Goal: Communication & Community: Answer question/provide support

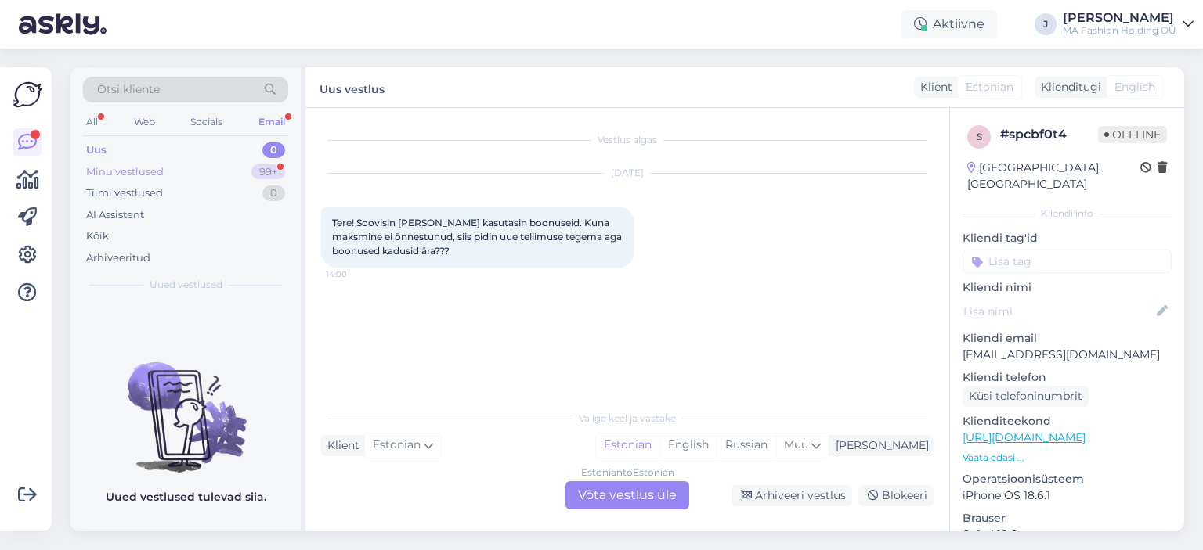
click at [225, 175] on div "Minu vestlused 99+" at bounding box center [185, 172] width 205 height 22
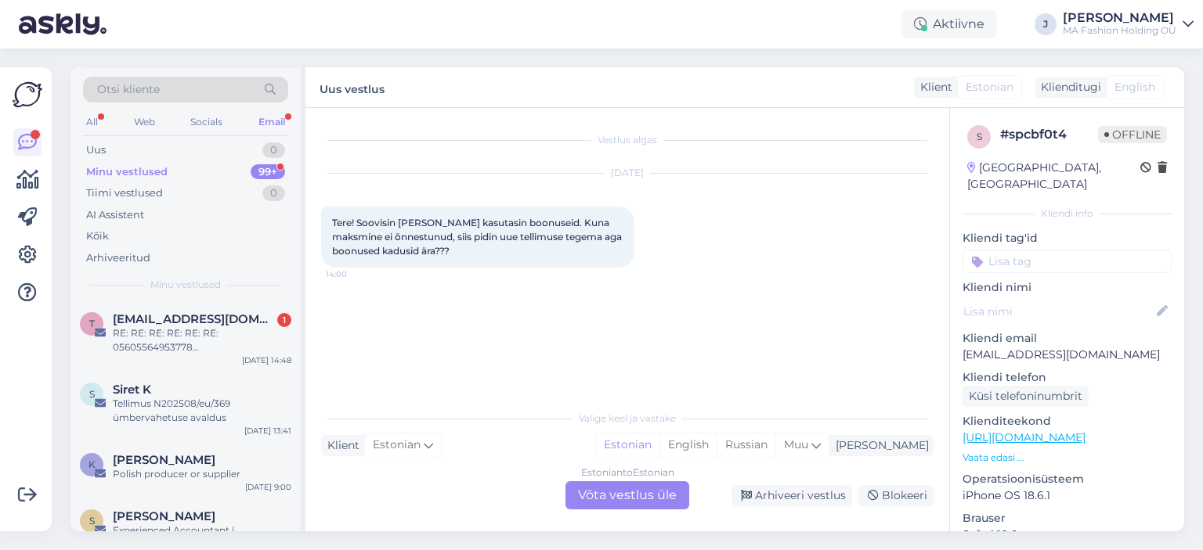
click at [238, 294] on div "Otsi kliente All Web Socials Email Uus 0 Minu vestlused 99+ Tiimi vestlused 0 A…" at bounding box center [185, 184] width 230 height 234
click at [244, 309] on div "t [EMAIL_ADDRESS][DOMAIN_NAME] 1 RE: RE: RE: RE: RE: RE: 05605564953778 <CID8C4…" at bounding box center [185, 336] width 230 height 70
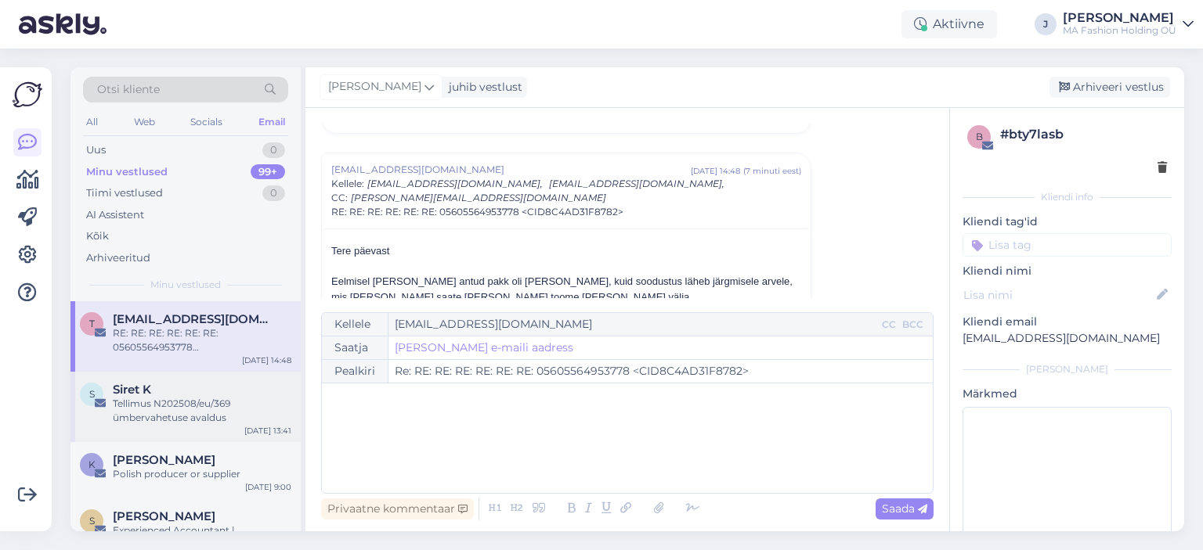
click at [272, 409] on div "Tellimus N202508/eu/369 ümbervahetuse avaldus" at bounding box center [202, 411] width 179 height 28
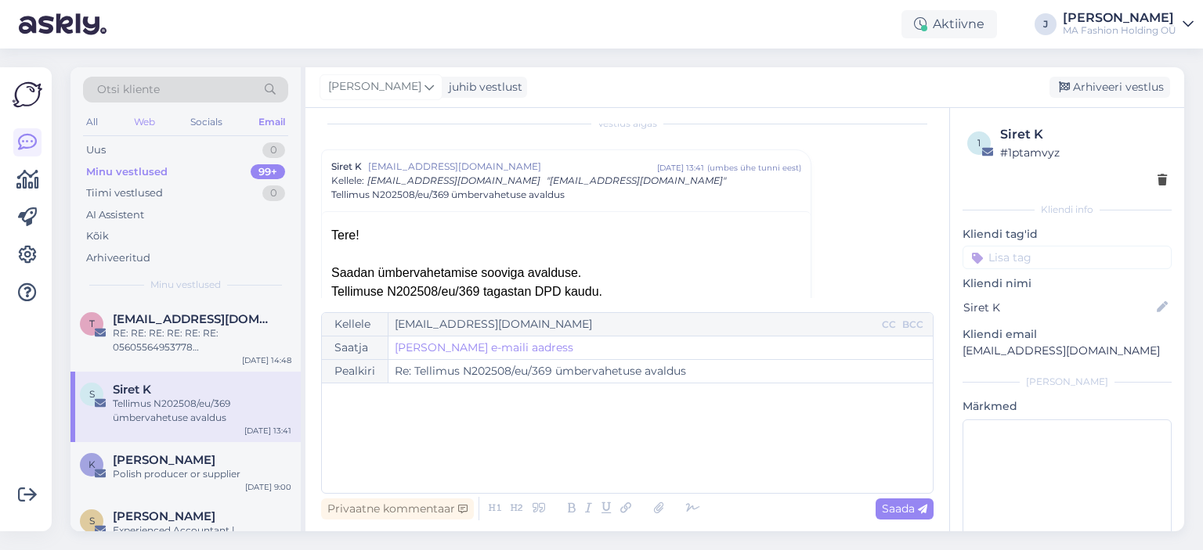
click at [146, 128] on div "Web" at bounding box center [144, 122] width 27 height 20
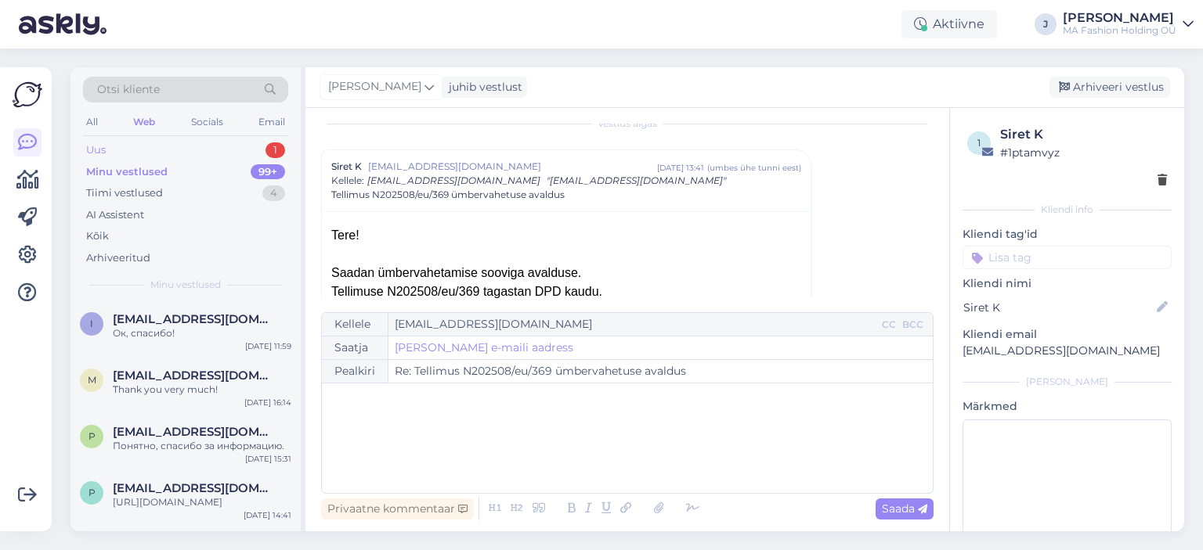
click at [157, 155] on div "Uus 1" at bounding box center [185, 150] width 205 height 22
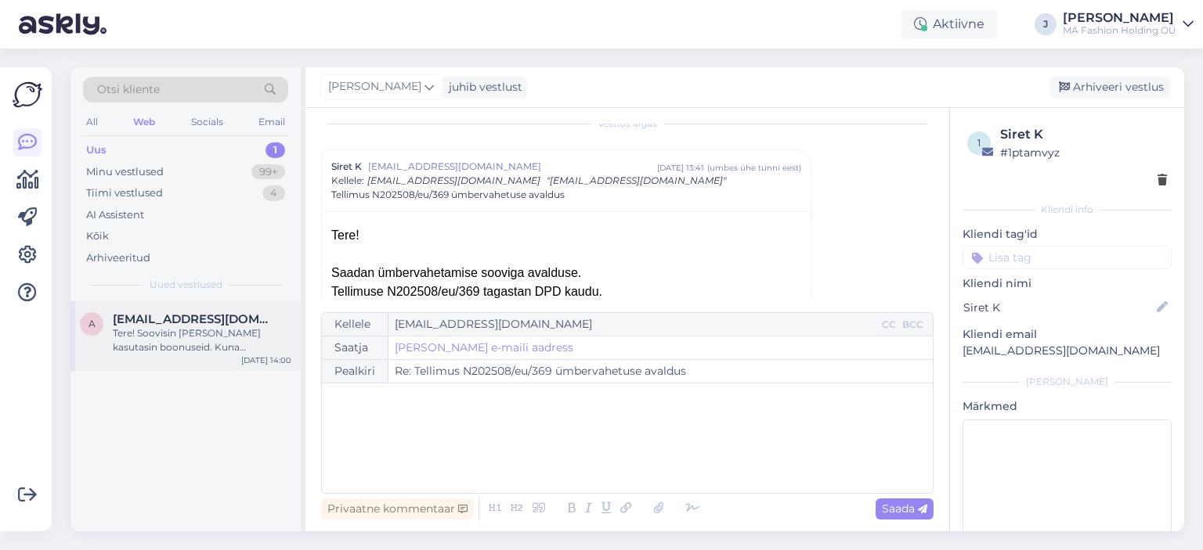
click at [189, 327] on div "Tere! Soovisin [PERSON_NAME] kasutasin boonuseid. Kuna maksmine ei ōnnestunud, …" at bounding box center [202, 340] width 179 height 28
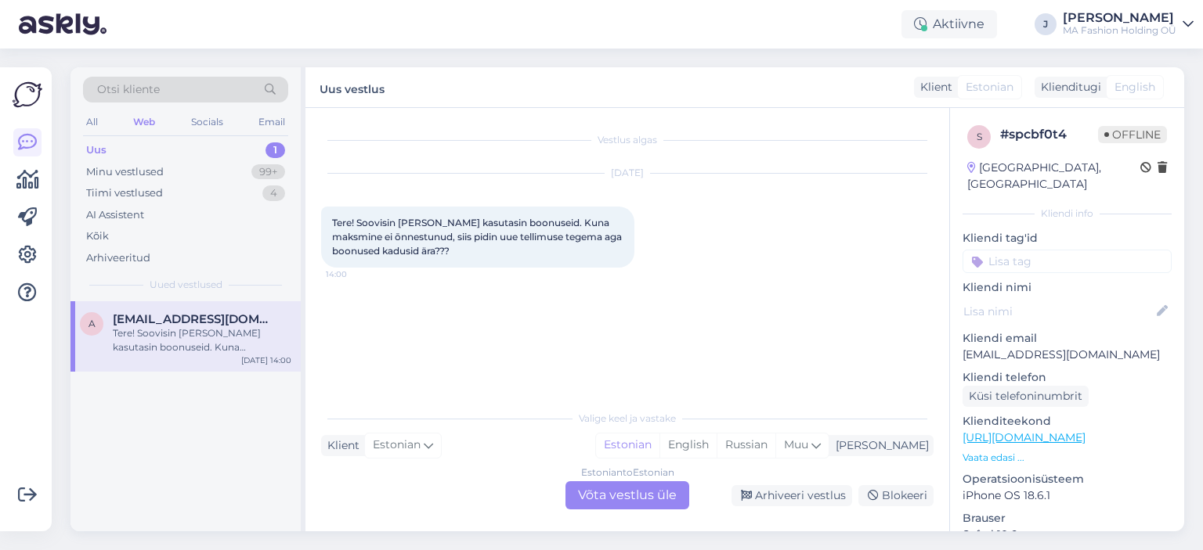
click at [643, 495] on div "Estonian to Estonian Võta vestlus üle" at bounding box center [627, 495] width 124 height 28
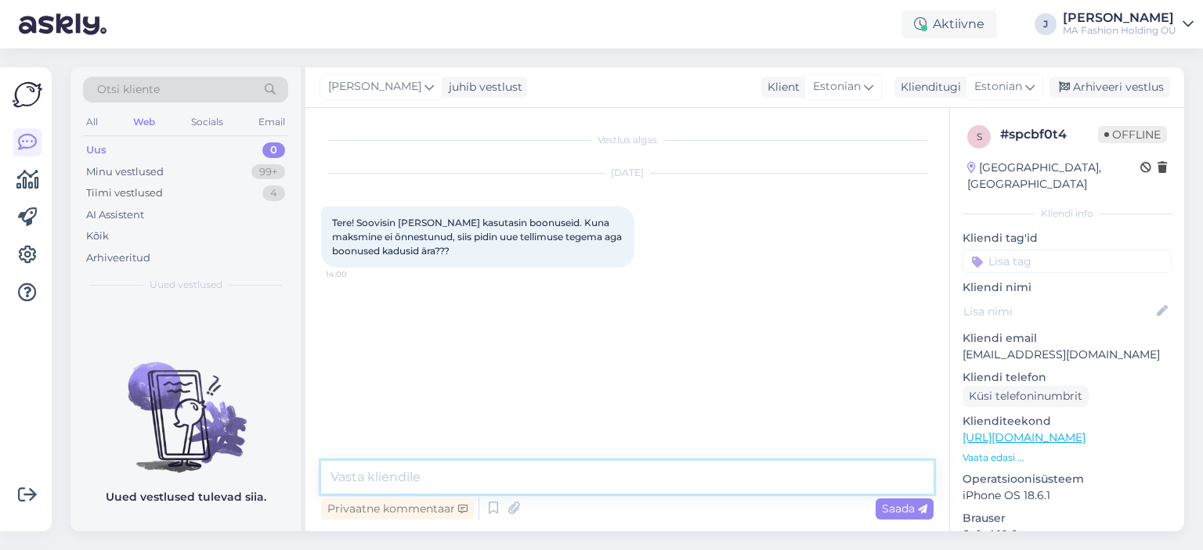
click at [558, 475] on textarea at bounding box center [627, 477] width 612 height 33
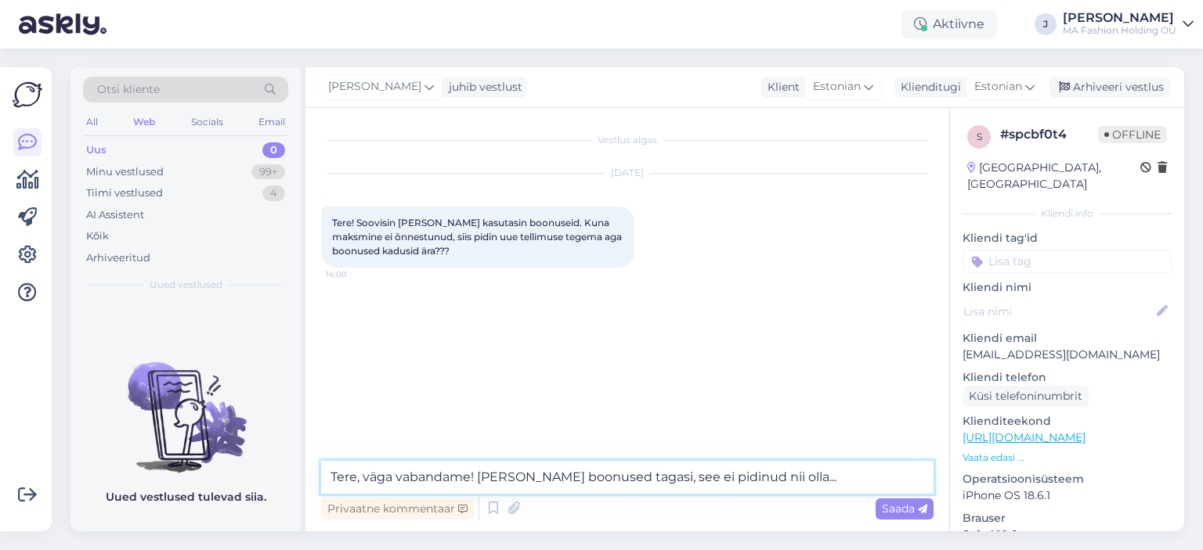
click at [558, 475] on textarea "Tere, väga vabandame! [PERSON_NAME] boonused tagasi, see ei pidinud nii olla..." at bounding box center [627, 477] width 612 height 33
click at [705, 487] on textarea "Tere, väga vabandame! [PERSON_NAME] boonused tagasi, see ei pidinud nii olla..." at bounding box center [627, 477] width 612 height 33
click at [699, 477] on textarea "Tere, väga vabandame! [PERSON_NAME] boonused tagasi, see ei pidinud nii olla..." at bounding box center [627, 477] width 612 height 33
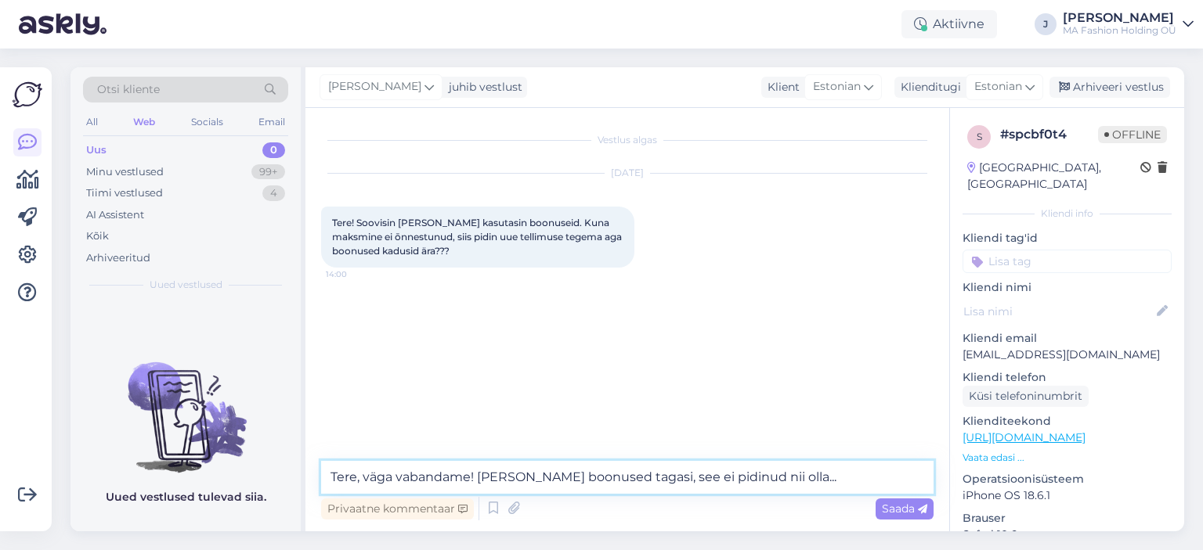
click at [654, 477] on textarea "Tere, väga vabandame! [PERSON_NAME] boonused tagasi, see ei pidinud nii olla..." at bounding box center [627, 477] width 612 height 33
drag, startPoint x: 786, startPoint y: 484, endPoint x: 639, endPoint y: 487, distance: 147.2
click at [639, 487] on textarea "Tere, väga vabandame! [PERSON_NAME] boonused tagasi, see ei pidinud nii olla..." at bounding box center [627, 477] width 612 height 33
click at [633, 485] on textarea "Tere, väga vabandame! [PERSON_NAME] boonused tagasi, see ei pidinud nii olla..." at bounding box center [627, 477] width 612 height 33
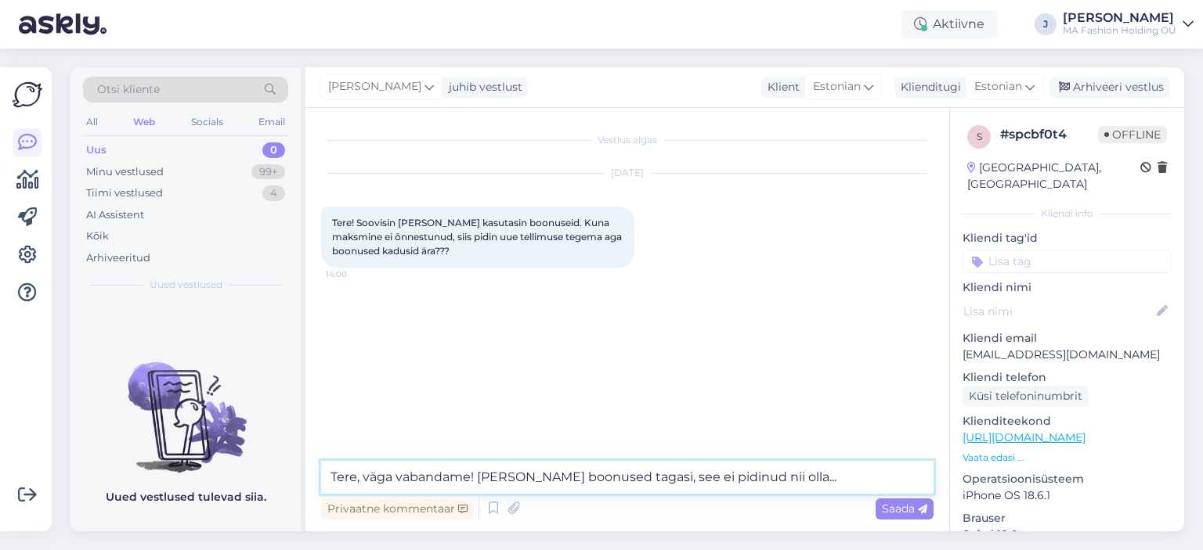
drag, startPoint x: 784, startPoint y: 472, endPoint x: 637, endPoint y: 475, distance: 147.2
click at [637, 475] on textarea "Tere, väga vabandame! [PERSON_NAME] boonused tagasi, see ei pidinud nii olla..." at bounding box center [627, 477] width 612 height 33
click at [676, 469] on textarea "Tere, väga vabandame! [PERSON_NAME] boonused tagasi, nii ei pidanud juhtuma" at bounding box center [627, 477] width 612 height 33
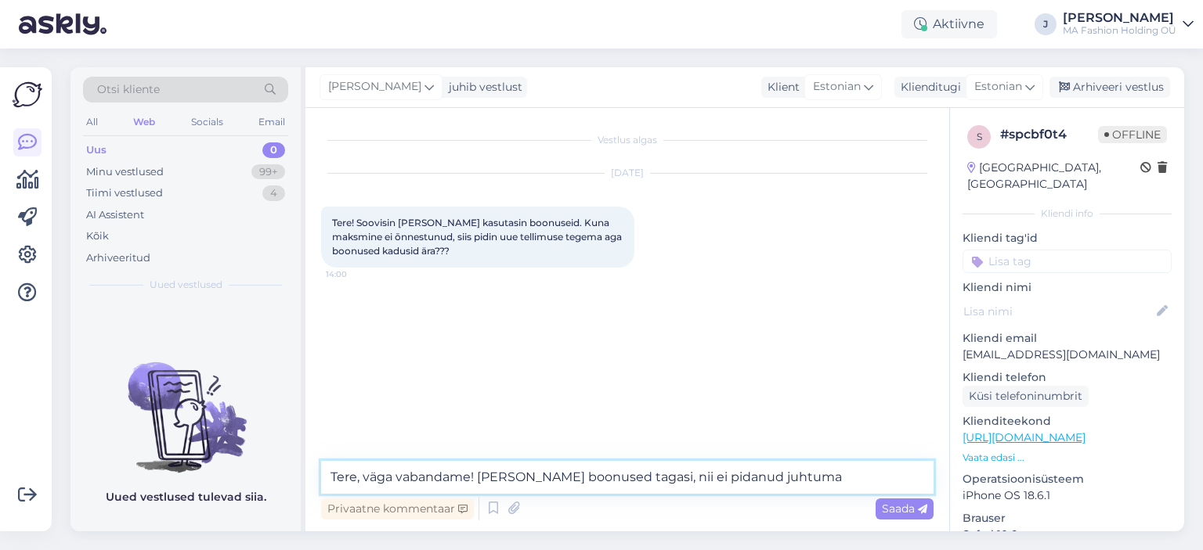
paste textarea "„Tere, väga vabandame! [PERSON_NAME] boonused tagasi, nii ei pidanud juhtuma.“"
click at [335, 481] on textarea "„Tere, väga vabandame! [PERSON_NAME] boonused tagasi, nii ei pidanud juhtuma!" at bounding box center [627, 477] width 612 height 33
type textarea "Tere, väga vabandame! [PERSON_NAME] boonused tagasi, nii ei pidanud juhtuma!"
click at [489, 478] on textarea "Tere, väga vabandame! [PERSON_NAME] boonused tagasi, nii ei pidanud juhtuma!" at bounding box center [627, 477] width 612 height 33
click at [804, 478] on textarea "Tere, väga vabandame! [PERSON_NAME] boonused tagasi, nii ei pidanud juhtuma!" at bounding box center [627, 477] width 612 height 33
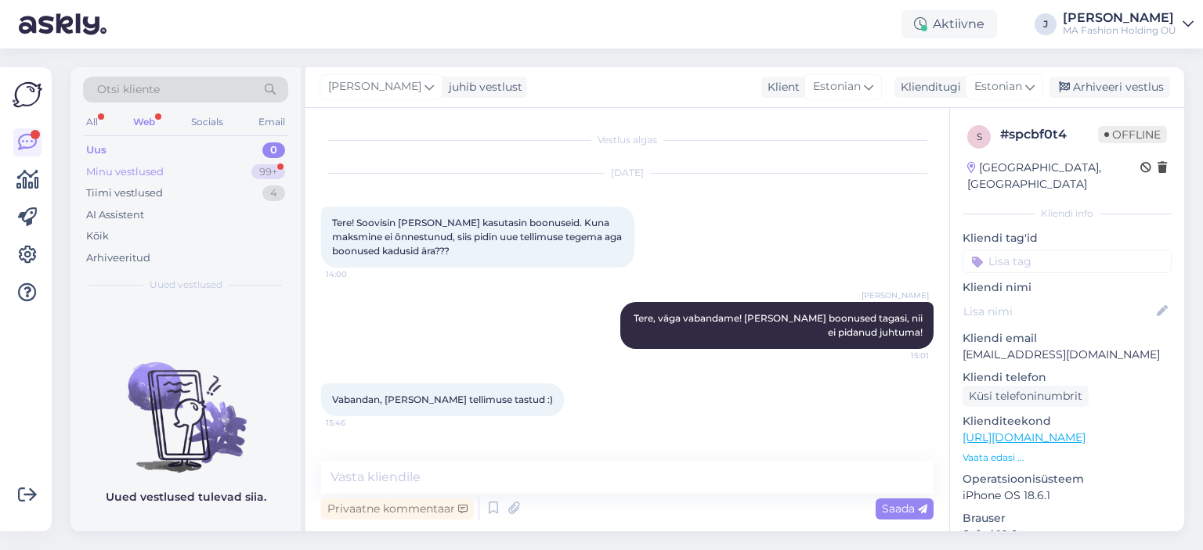
click at [157, 166] on div "Minu vestlused" at bounding box center [125, 172] width 78 height 16
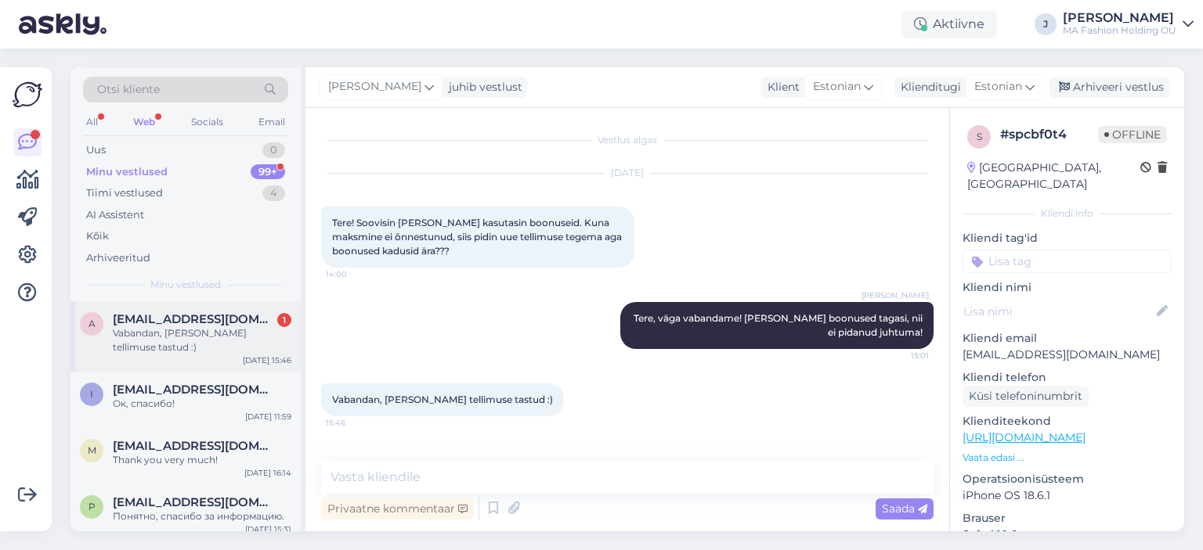
click at [261, 323] on div "[EMAIL_ADDRESS][DOMAIN_NAME] 1" at bounding box center [202, 319] width 179 height 14
click at [229, 428] on div "m [EMAIL_ADDRESS][DOMAIN_NAME] Thank you very much! [DATE] 16:14" at bounding box center [185, 456] width 230 height 56
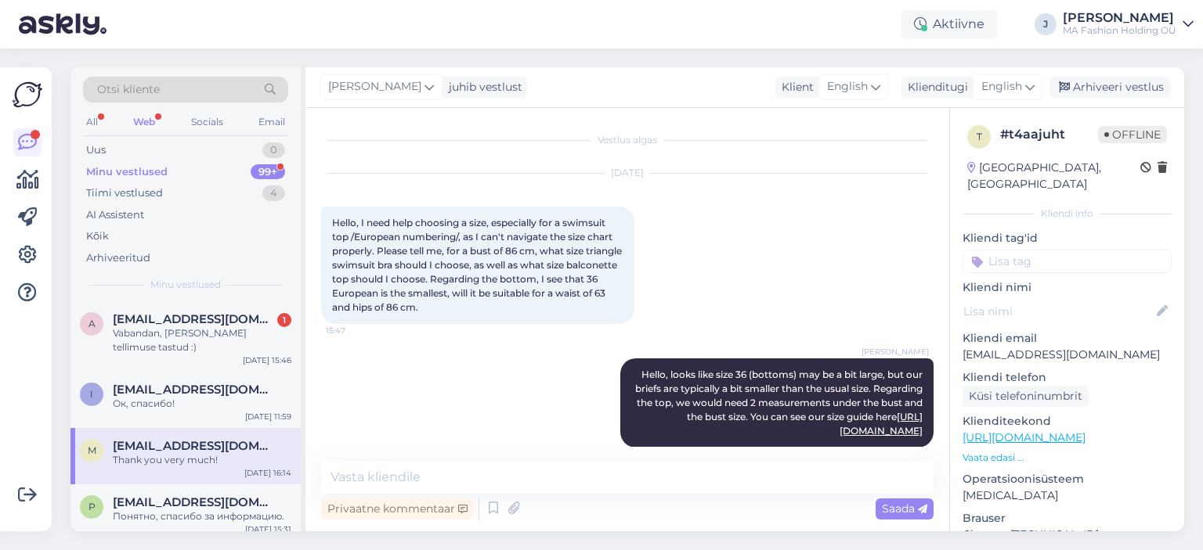
scroll to position [329, 0]
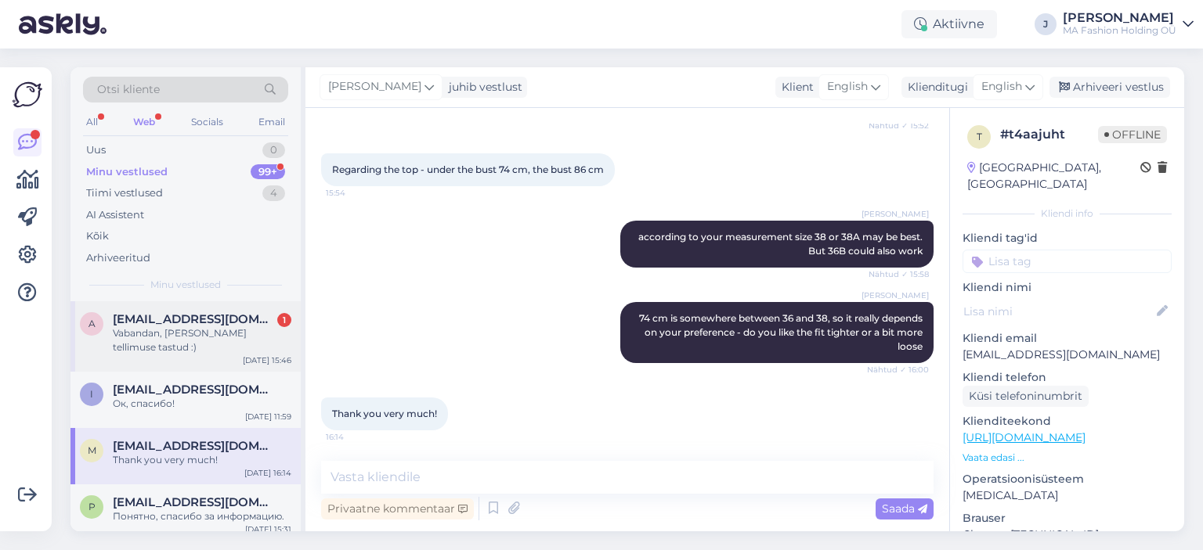
click at [205, 354] on div "a [EMAIL_ADDRESS][DOMAIN_NAME] 1 Vabandan, [PERSON_NAME] tellimuse tastud :) [D…" at bounding box center [185, 336] width 230 height 70
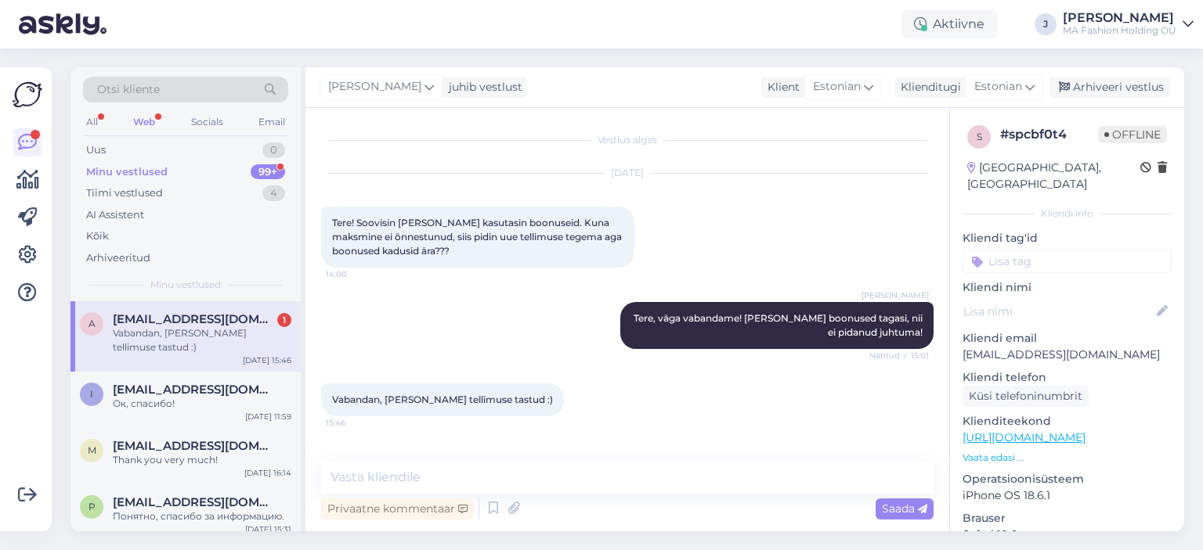
scroll to position [0, 0]
click at [186, 124] on div "All Web Socials Email" at bounding box center [185, 124] width 205 height 24
click at [190, 157] on div "Uus 0" at bounding box center [185, 150] width 205 height 22
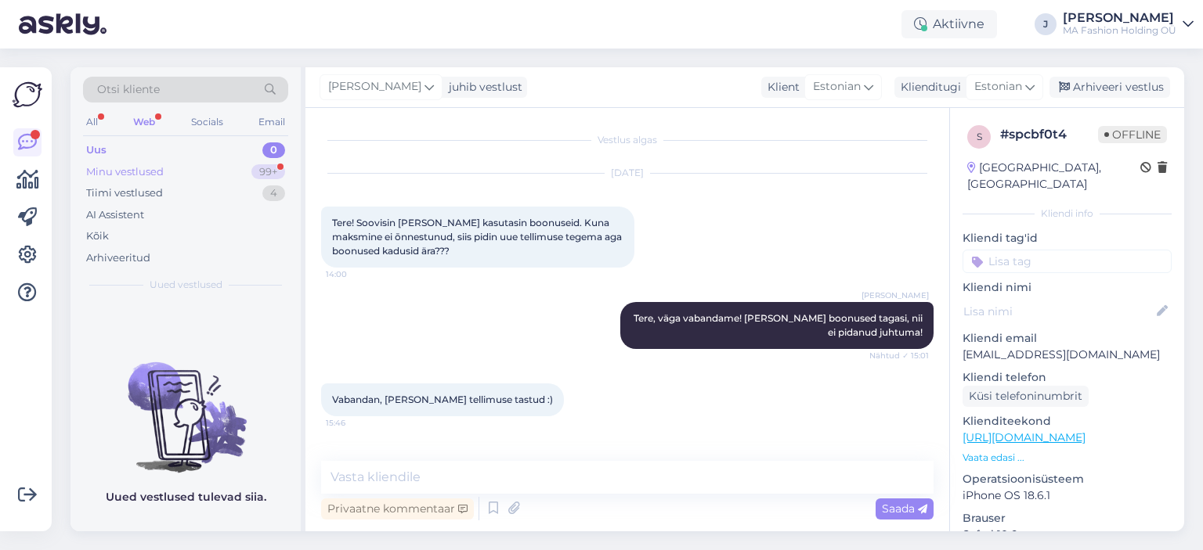
click at [257, 171] on div "99+" at bounding box center [268, 172] width 34 height 16
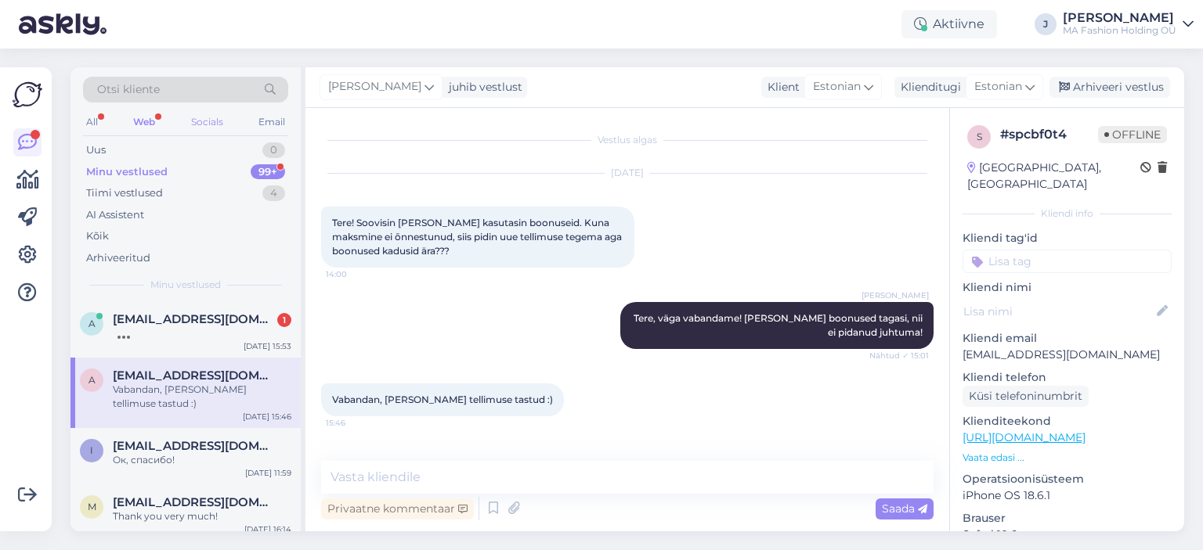
click at [188, 119] on div "Socials" at bounding box center [207, 122] width 38 height 20
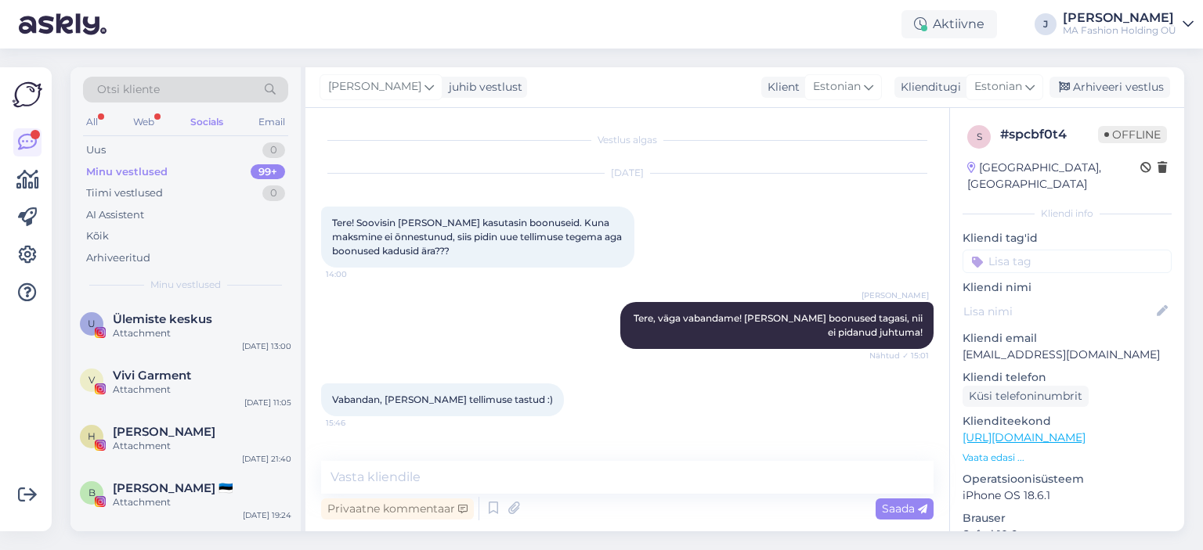
click at [144, 110] on div "Otsi kliente" at bounding box center [185, 94] width 205 height 35
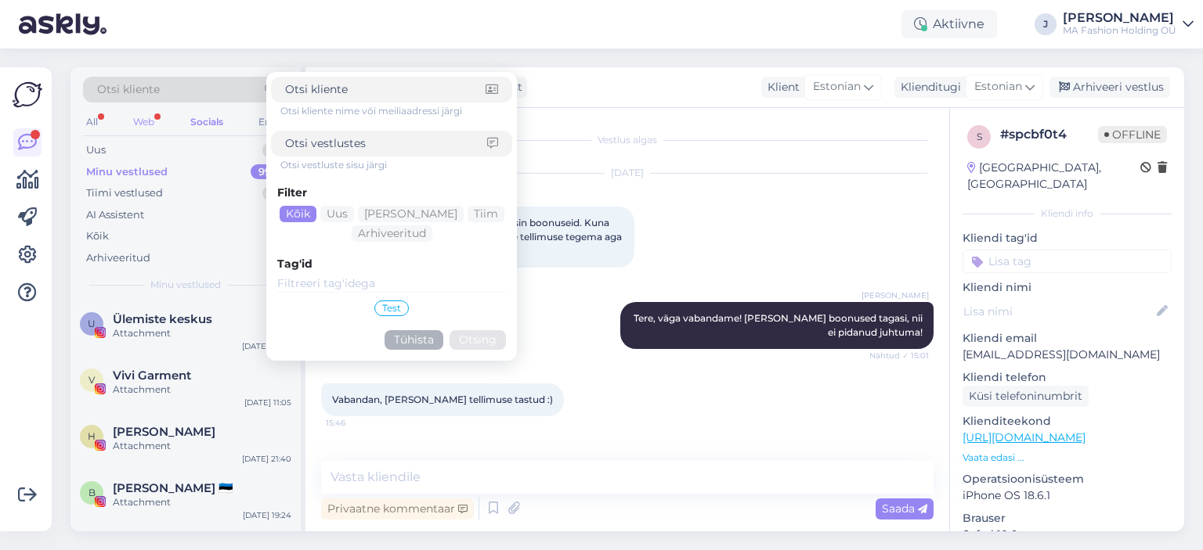
click at [145, 114] on div "Web" at bounding box center [143, 122] width 27 height 20
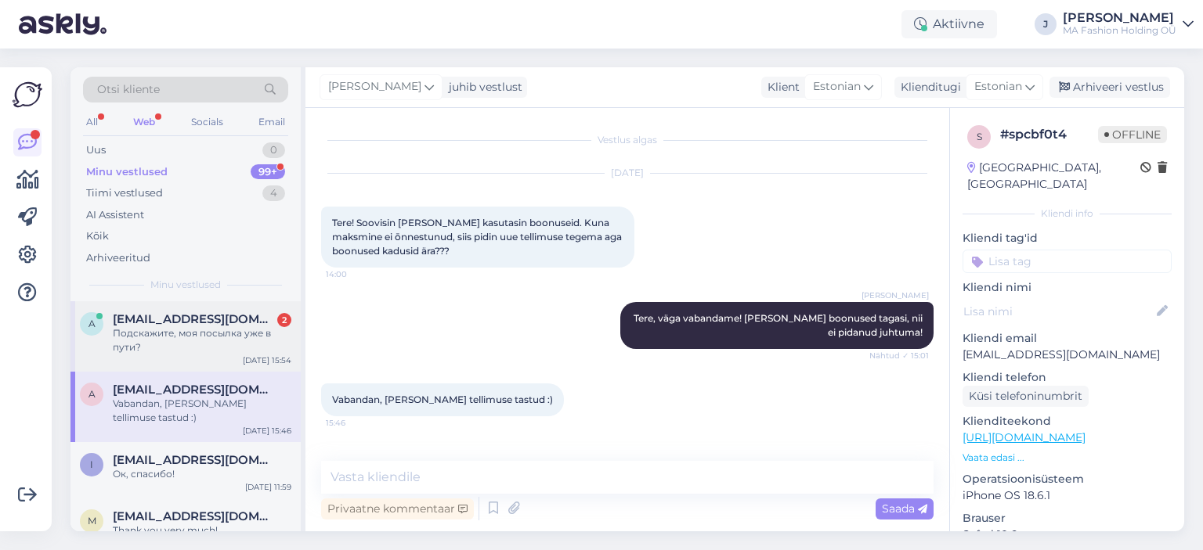
click at [194, 350] on div "Подскажите, моя посылка уже в пути?" at bounding box center [202, 340] width 179 height 28
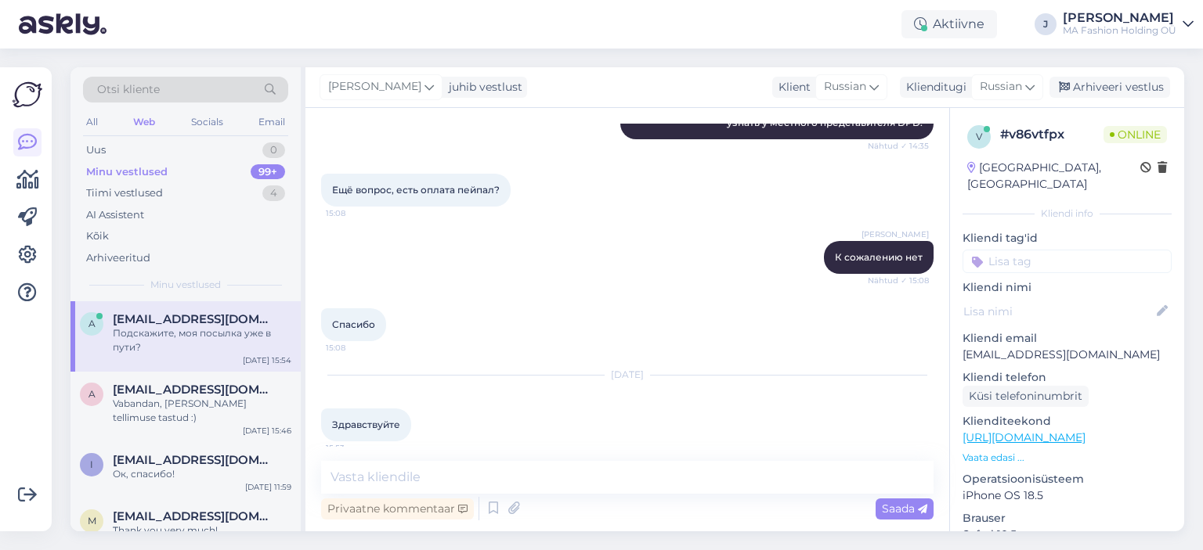
scroll to position [2433, 0]
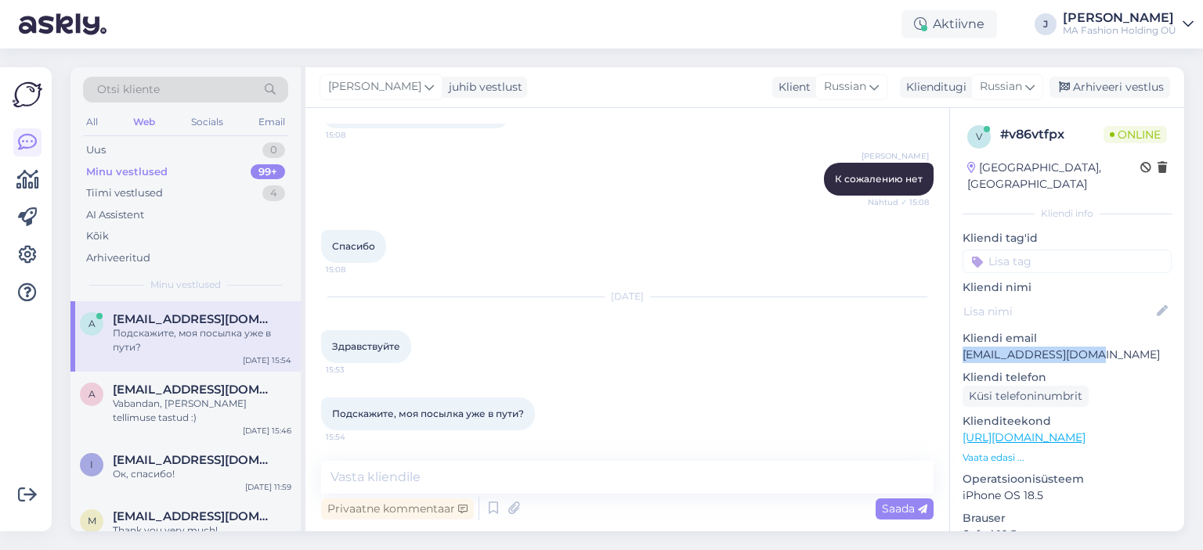
drag, startPoint x: 1105, startPoint y: 348, endPoint x: 952, endPoint y: 354, distance: 153.5
click at [952, 354] on div "v # v86vtfpx Online [GEOGRAPHIC_DATA], [GEOGRAPHIC_DATA] Kliendi info Kliendi t…" at bounding box center [1067, 438] width 234 height 660
copy p "[EMAIL_ADDRESS][DOMAIN_NAME]"
click at [485, 496] on div "Privaatne kommentaar Saada" at bounding box center [627, 509] width 612 height 30
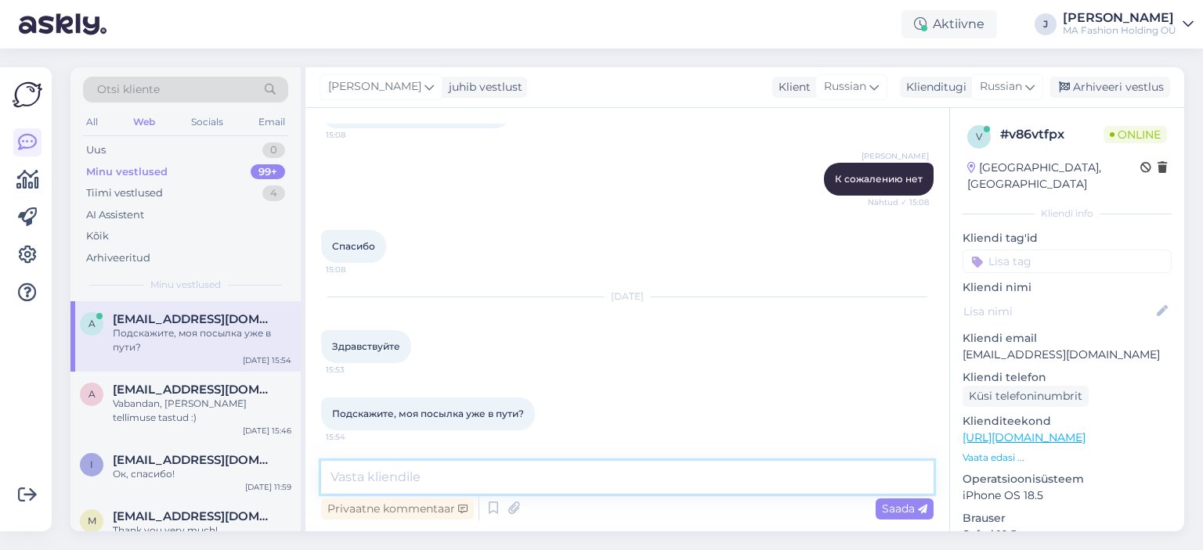
click at [481, 483] on textarea at bounding box center [627, 477] width 612 height 33
paste textarea "05605564953815"
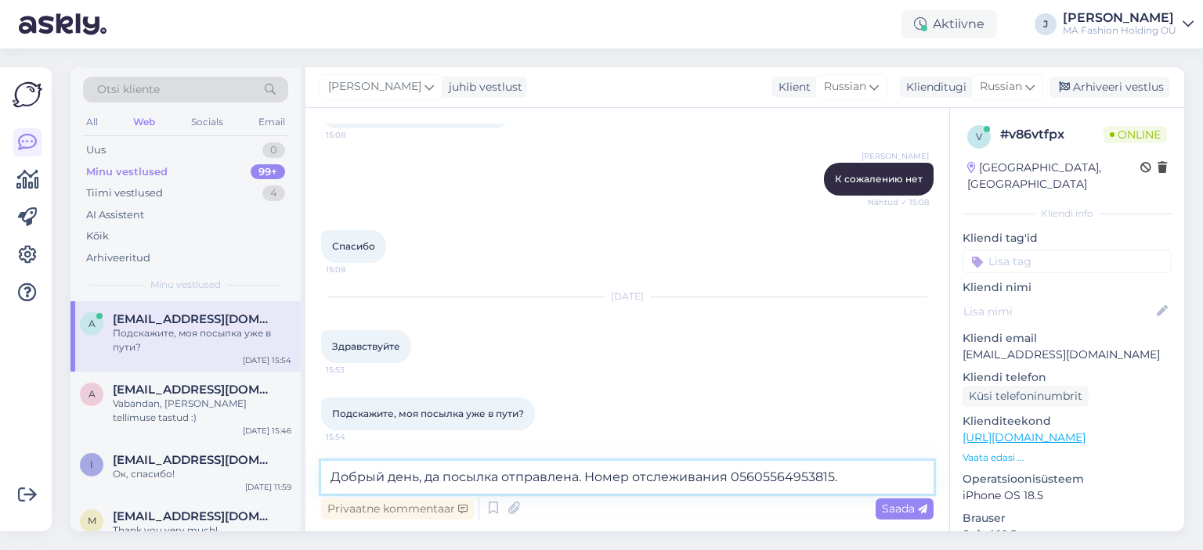
type textarea "Добрый день, да посылка отправлена. Номер отслеживания 05605564953815."
click at [834, 475] on textarea "Добрый день, да посылка отправлена. Номер отслеживания 05605564953815." at bounding box center [627, 477] width 612 height 33
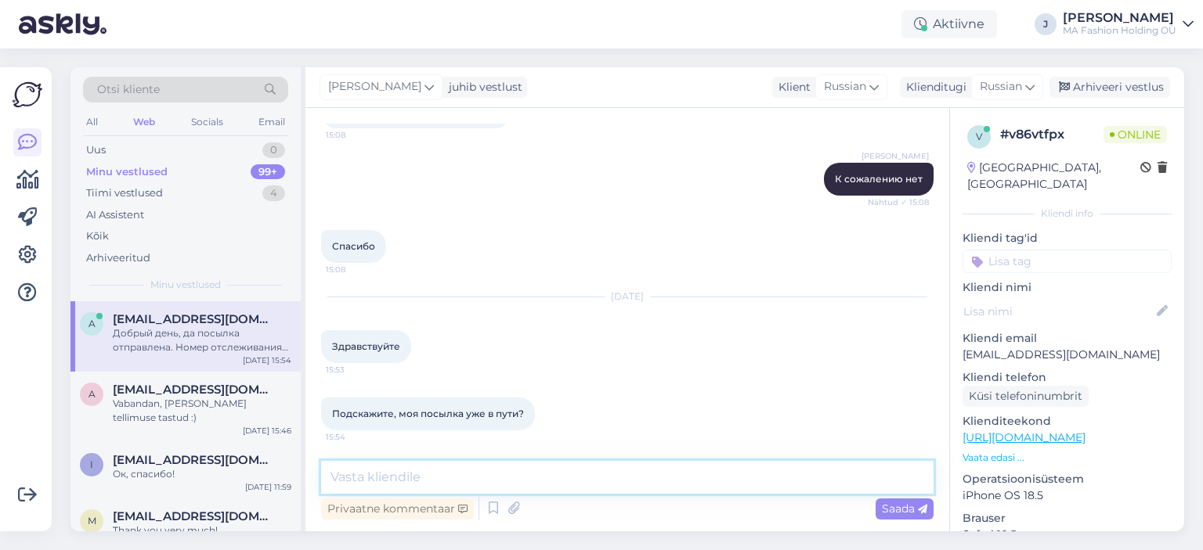
scroll to position [2515, 0]
